Goal: Information Seeking & Learning: Learn about a topic

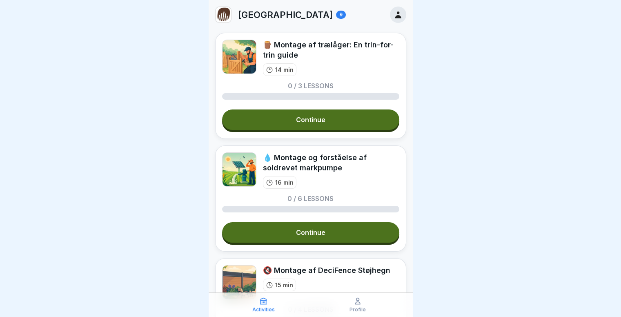
click at [353, 228] on link "Continue" at bounding box center [310, 232] width 177 height 20
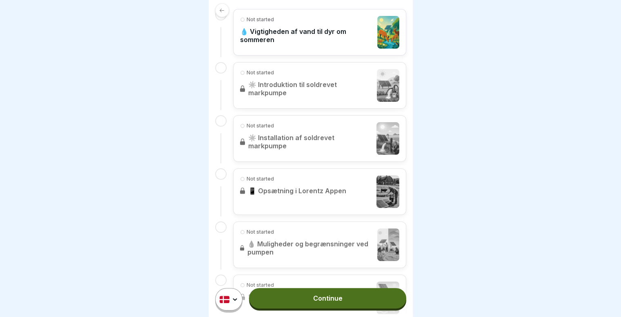
scroll to position [229, 0]
click at [345, 302] on link "Continue" at bounding box center [327, 298] width 157 height 20
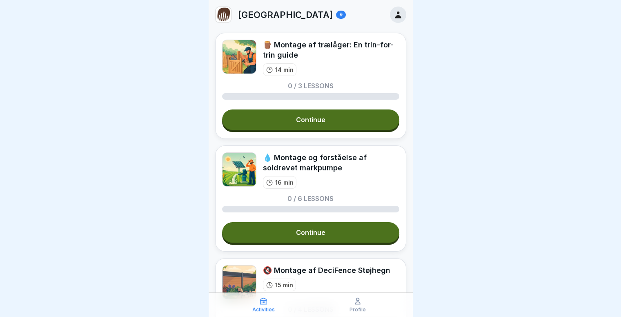
drag, startPoint x: 300, startPoint y: 232, endPoint x: 287, endPoint y: 233, distance: 13.5
click at [287, 233] on link "Continue" at bounding box center [310, 232] width 177 height 20
click at [325, 116] on link "Continue" at bounding box center [310, 119] width 177 height 20
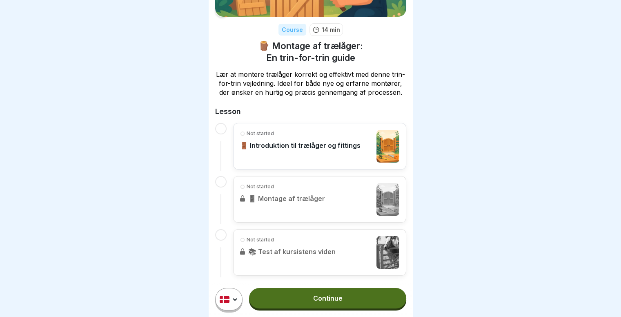
scroll to position [106, 0]
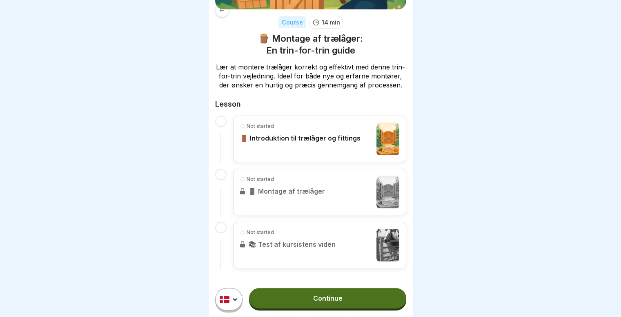
click at [332, 300] on link "Continue" at bounding box center [327, 298] width 157 height 20
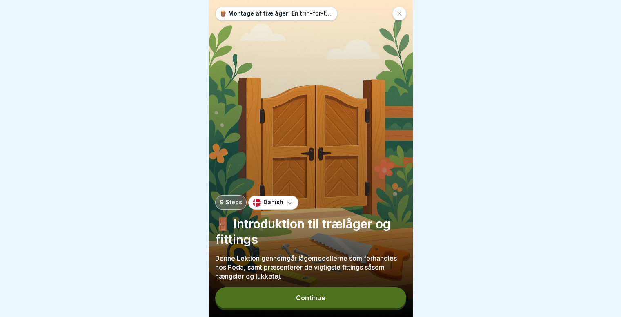
click at [373, 302] on button "Continue" at bounding box center [310, 297] width 191 height 21
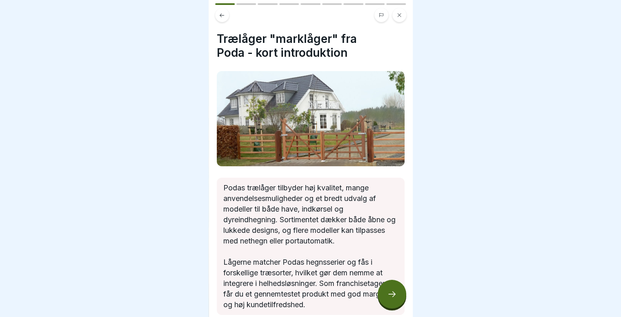
click at [392, 295] on div at bounding box center [392, 294] width 29 height 29
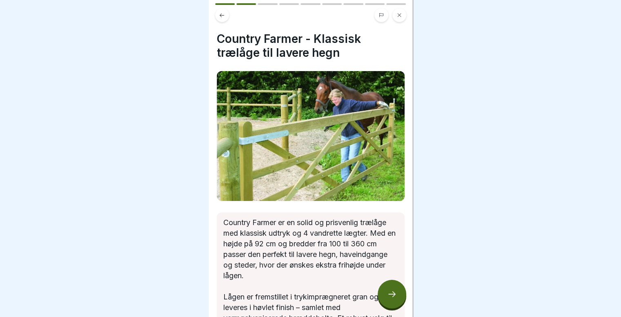
click at [392, 295] on div at bounding box center [392, 294] width 29 height 29
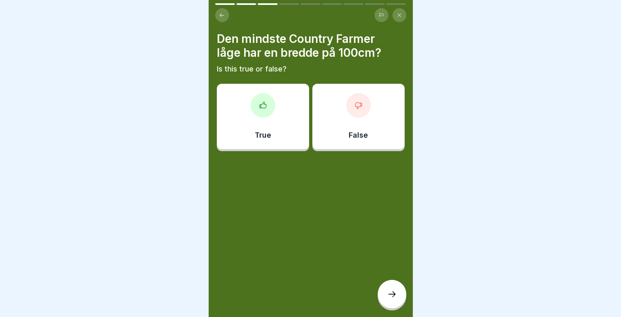
click at [392, 295] on div at bounding box center [392, 294] width 29 height 29
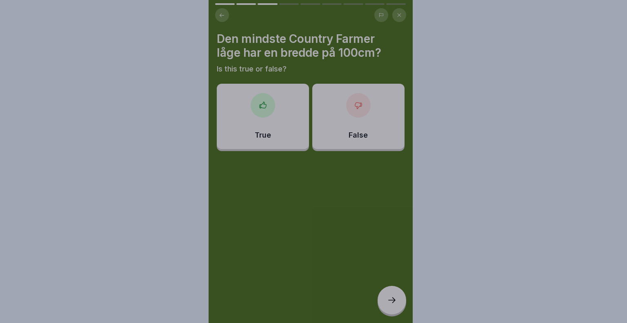
click at [263, 101] on div at bounding box center [313, 161] width 627 height 323
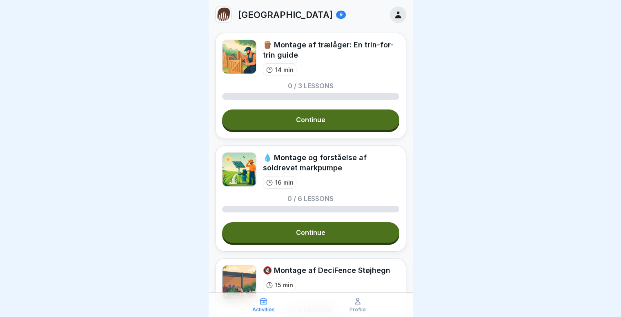
click at [408, 0] on div at bounding box center [311, 0] width 204 height 0
click at [336, 14] on div "9" at bounding box center [341, 15] width 10 height 8
click at [395, 12] on icon at bounding box center [398, 14] width 6 height 7
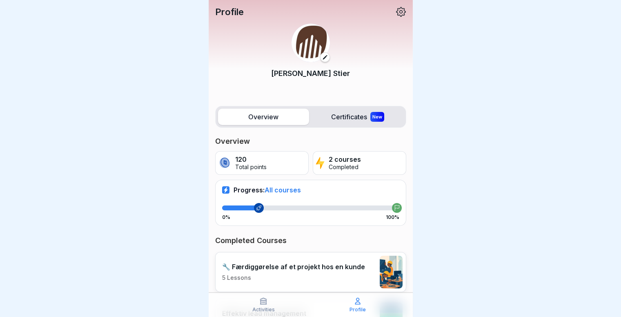
click at [369, 192] on div "Progress: All courses" at bounding box center [310, 190] width 177 height 8
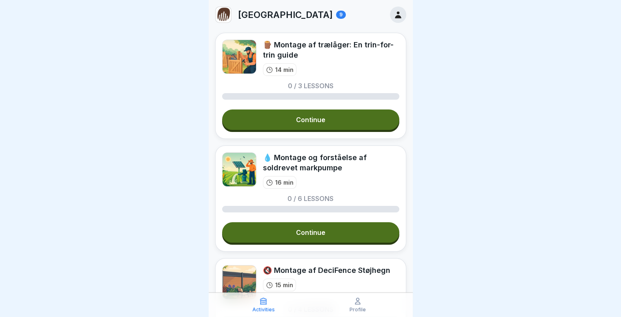
scroll to position [6, 0]
